Goal: Task Accomplishment & Management: Complete application form

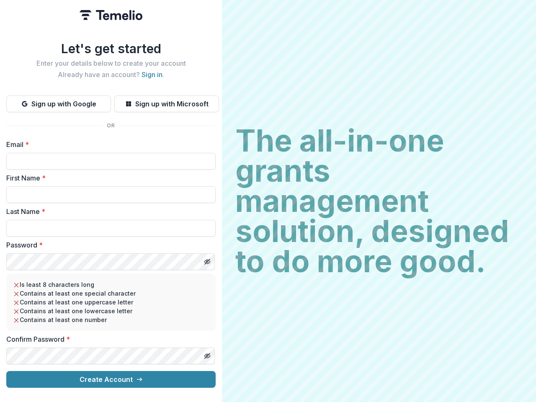
click at [268, 201] on h2 "The all-in-one grants management solution, designed to do more good." at bounding box center [378, 201] width 287 height 151
click at [59, 101] on button "Sign up with Google" at bounding box center [58, 104] width 105 height 17
click at [166, 101] on button "Sign up with Microsoft" at bounding box center [166, 104] width 105 height 17
click at [207, 259] on line "Toggle password visibility" at bounding box center [207, 261] width 5 height 5
click at [207, 354] on line "Toggle password visibility" at bounding box center [207, 356] width 5 height 5
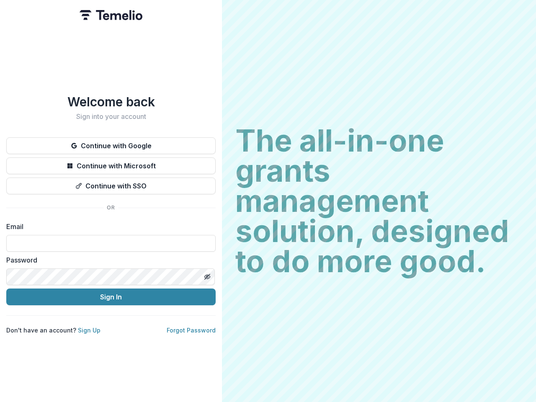
click at [268, 201] on h2 "The all-in-one grants management solution, designed to do more good." at bounding box center [378, 201] width 287 height 151
click at [111, 142] on button "Continue with Google" at bounding box center [110, 145] width 209 height 17
click at [111, 163] on button "Continue with Microsoft" at bounding box center [110, 166] width 209 height 17
click at [111, 183] on button "Continue with SSO" at bounding box center [110, 186] width 209 height 17
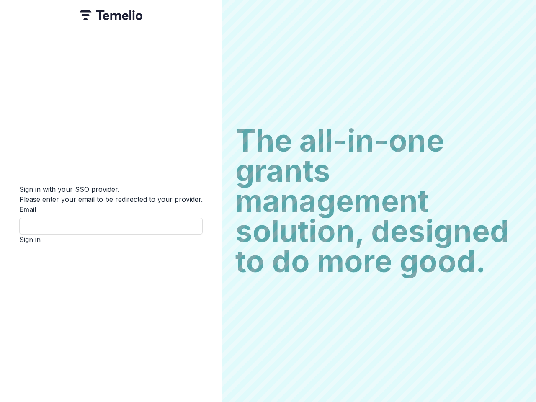
click at [207, 274] on div "Sign in with your SSO provider. Please enter your email to be redirected to you…" at bounding box center [111, 201] width 222 height 402
